Goal: Task Accomplishment & Management: Use online tool/utility

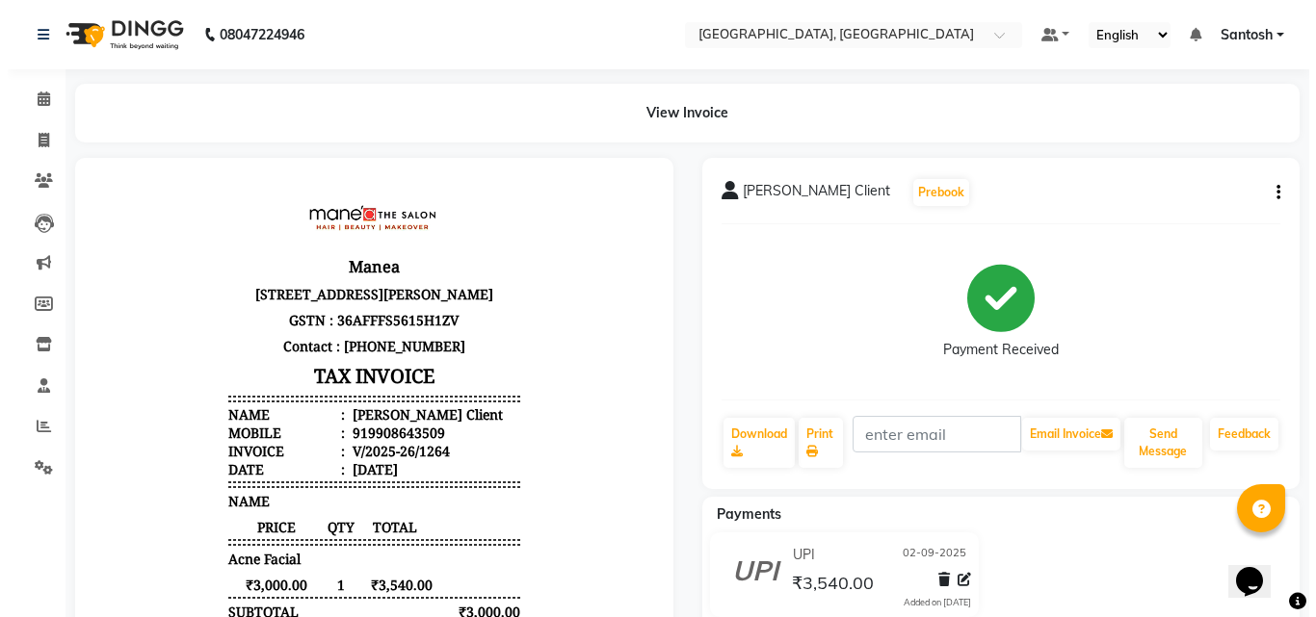
scroll to position [15, 0]
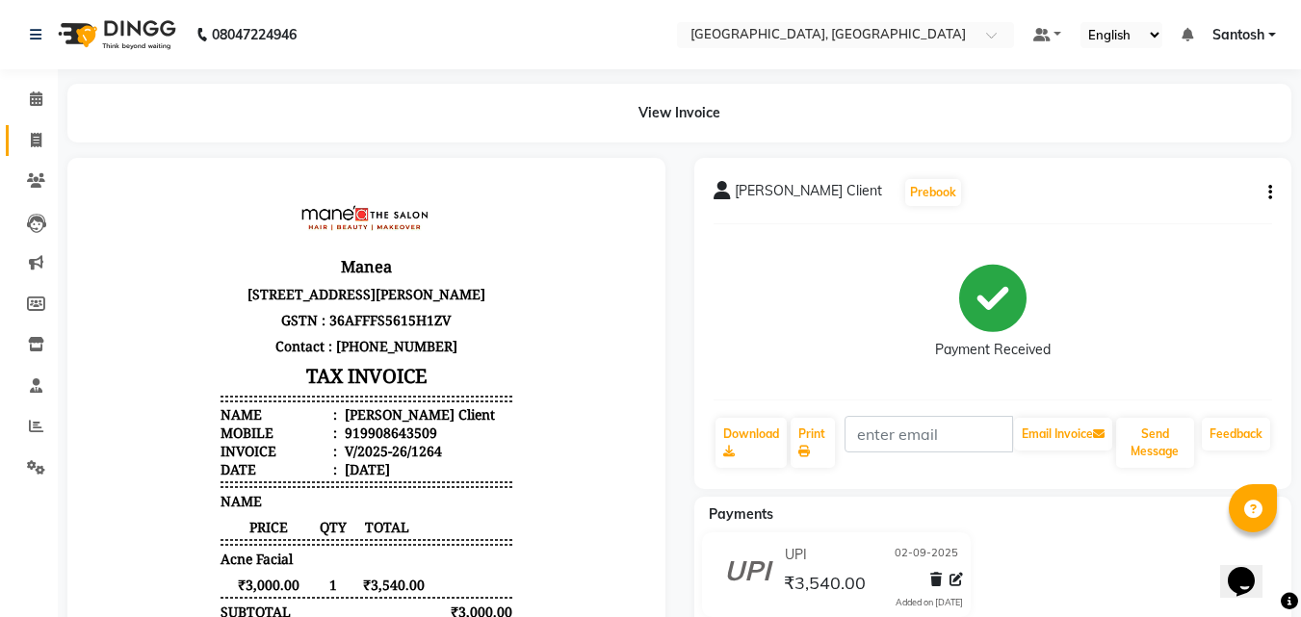
click at [37, 141] on icon at bounding box center [36, 140] width 11 height 14
select select "service"
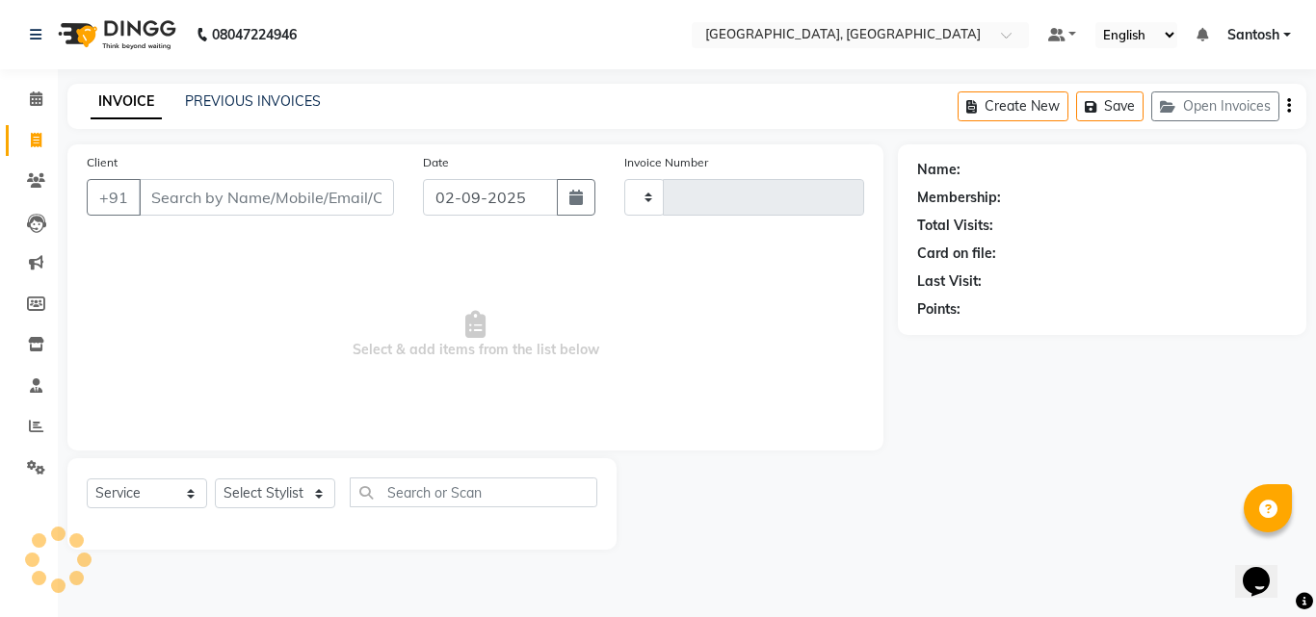
type input "1265"
select select "5506"
